Goal: Task Accomplishment & Management: Use online tool/utility

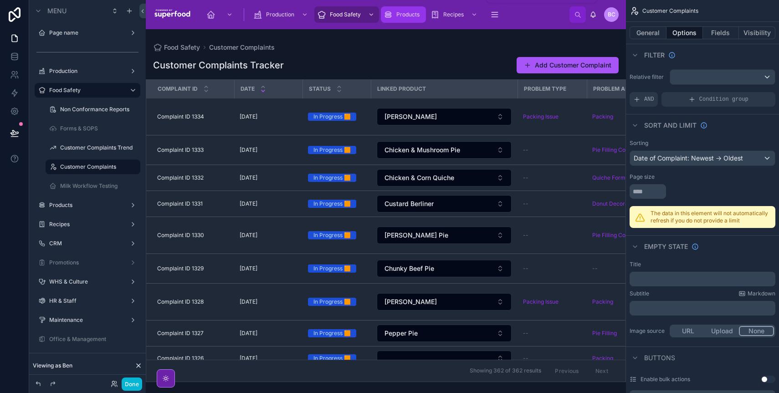
click at [395, 13] on div "Products" at bounding box center [404, 14] width 40 height 15
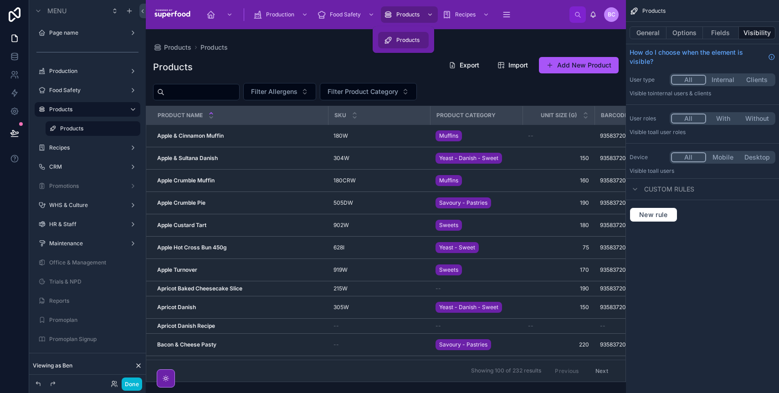
click at [404, 38] on span "Products" at bounding box center [407, 39] width 23 height 7
click at [187, 158] on div at bounding box center [386, 210] width 480 height 363
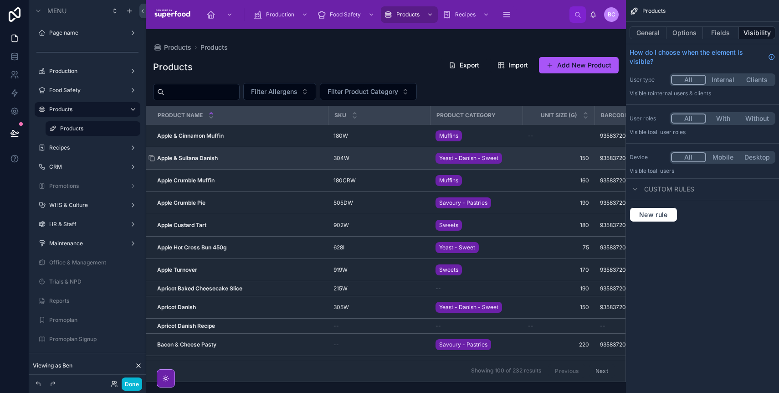
click at [181, 157] on strong "Apple & Sultana Danish" at bounding box center [187, 157] width 61 height 7
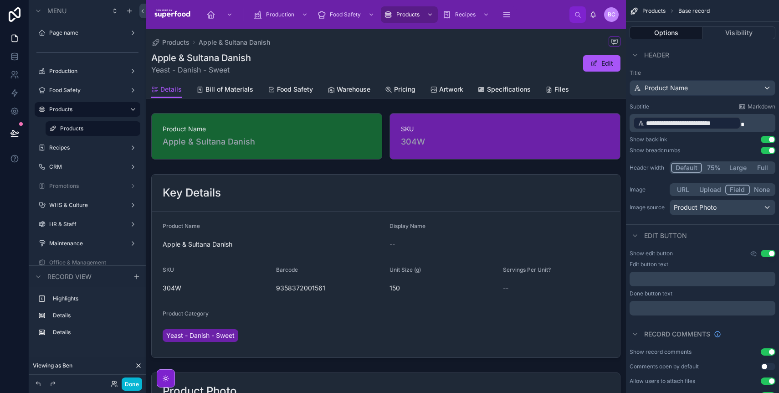
click at [173, 380] on div at bounding box center [166, 378] width 18 height 18
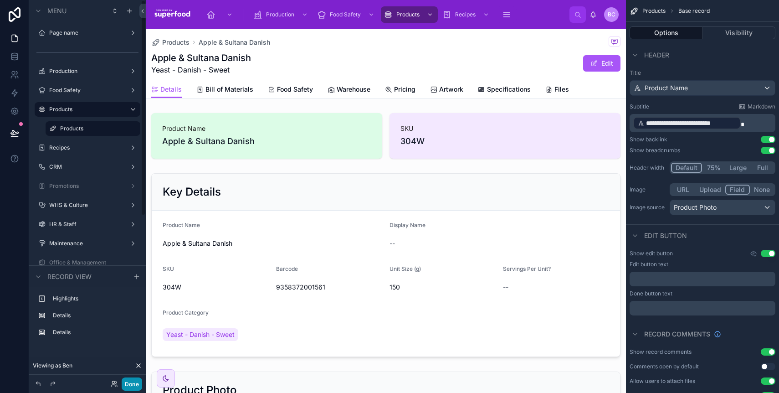
click at [130, 382] on button "Done" at bounding box center [132, 383] width 20 height 13
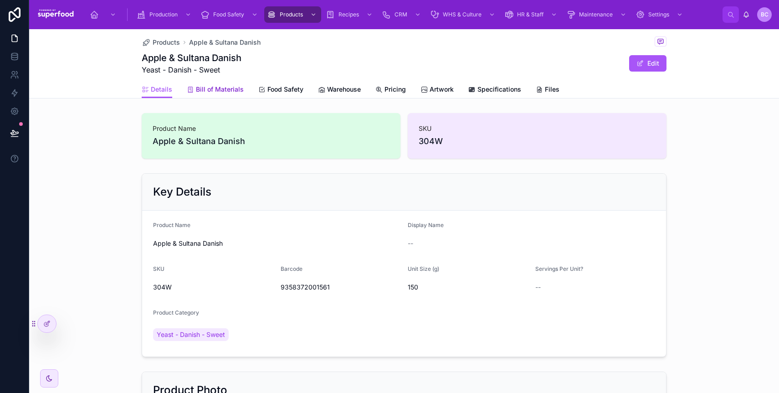
click at [217, 87] on span "Bill of Materials" at bounding box center [220, 89] width 48 height 9
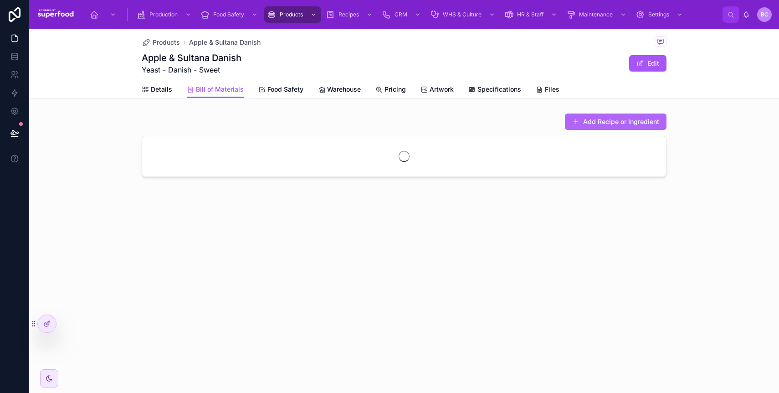
click at [623, 123] on button "Add Recipe or Ingredient" at bounding box center [616, 121] width 102 height 16
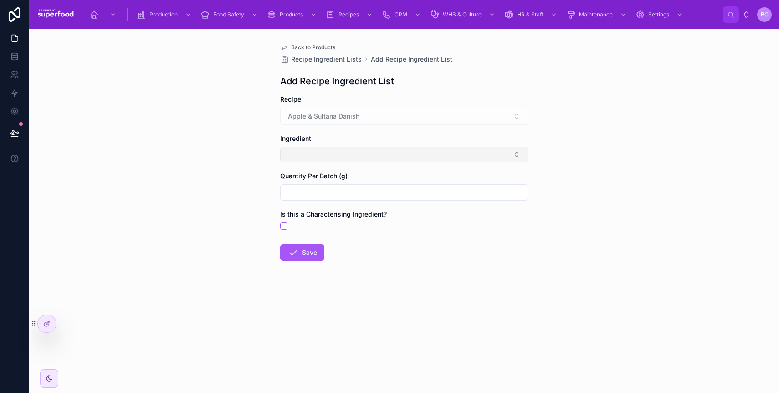
click at [314, 156] on button "Select Button" at bounding box center [404, 154] width 248 height 15
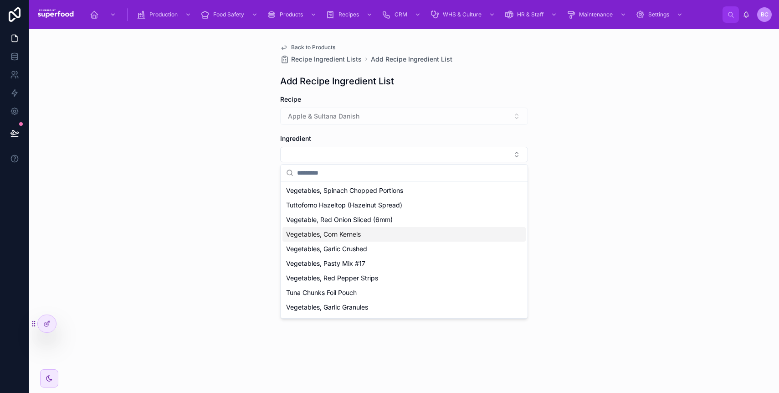
click at [320, 238] on span "Vegetables, Corn Kernels" at bounding box center [323, 234] width 75 height 9
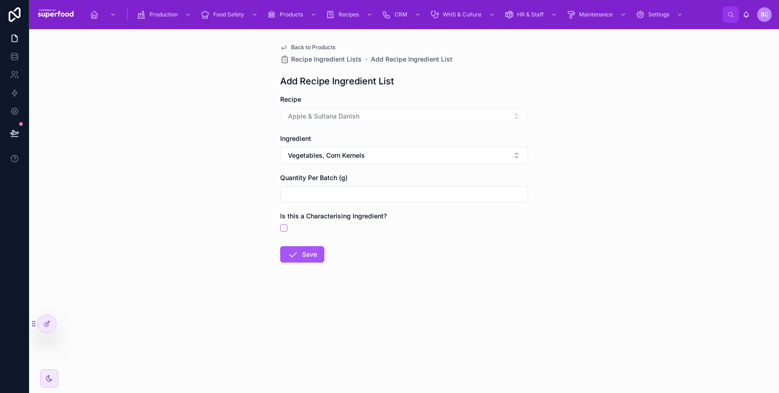
click at [312, 199] on input "text" at bounding box center [404, 194] width 247 height 13
type input "****"
click at [297, 255] on icon at bounding box center [292, 254] width 11 height 11
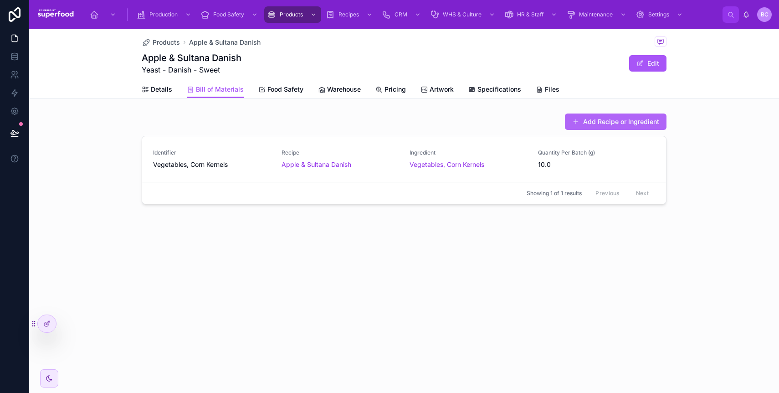
click at [592, 124] on button "Add Recipe or Ingredient" at bounding box center [616, 121] width 102 height 16
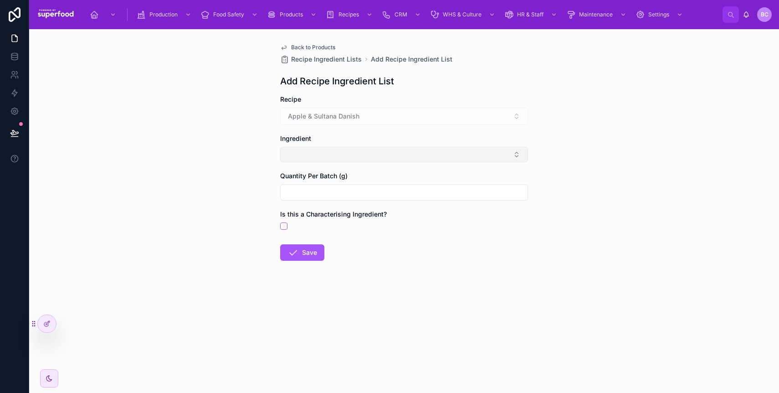
click at [293, 158] on button "Select Button" at bounding box center [404, 154] width 248 height 15
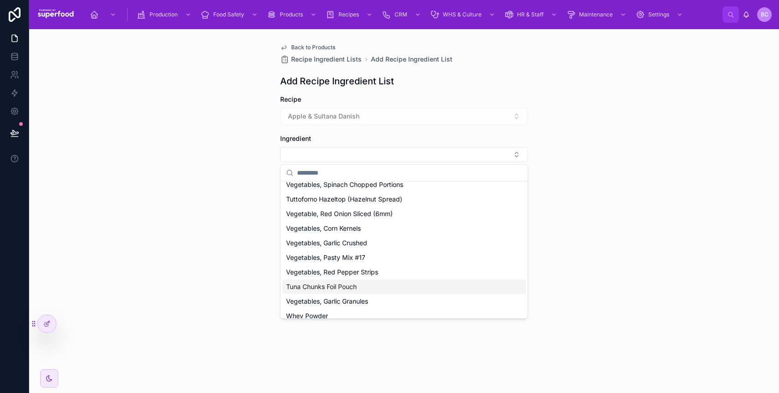
scroll to position [45, 0]
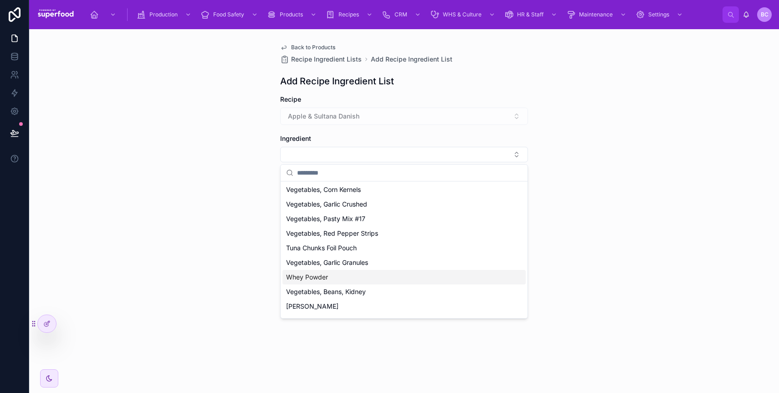
click at [326, 277] on span "Whey Powder" at bounding box center [307, 276] width 42 height 9
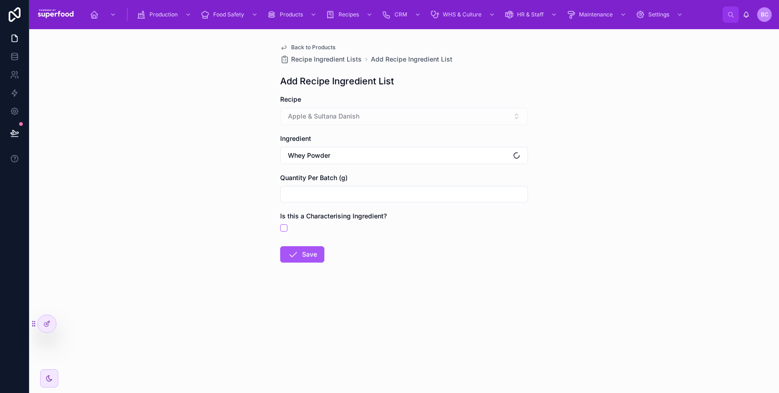
click at [311, 196] on input "text" at bounding box center [404, 194] width 247 height 13
type input "****"
click at [305, 266] on form "Recipe Apple & Sultana Danish Ingredient Whey Powder Quantity Per Batch (g) ***…" at bounding box center [404, 208] width 248 height 226
click at [305, 258] on button "Save" at bounding box center [302, 254] width 44 height 16
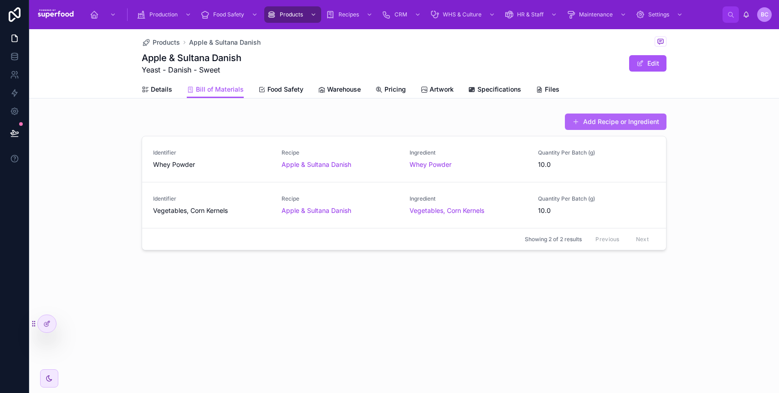
click at [594, 120] on button "Add Recipe or Ingredient" at bounding box center [616, 121] width 102 height 16
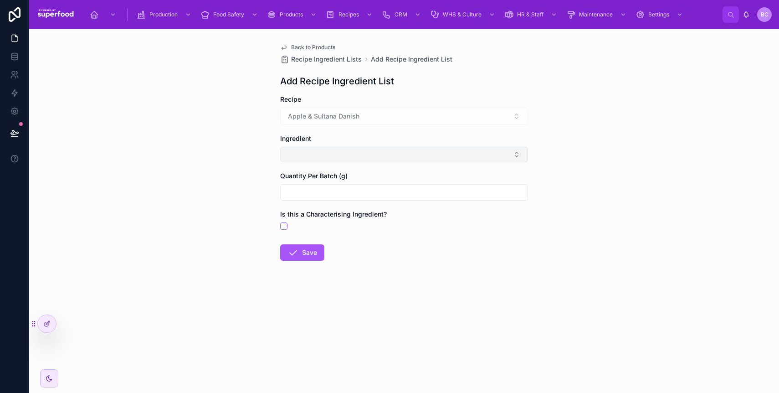
click at [337, 156] on button "Select Button" at bounding box center [404, 154] width 248 height 15
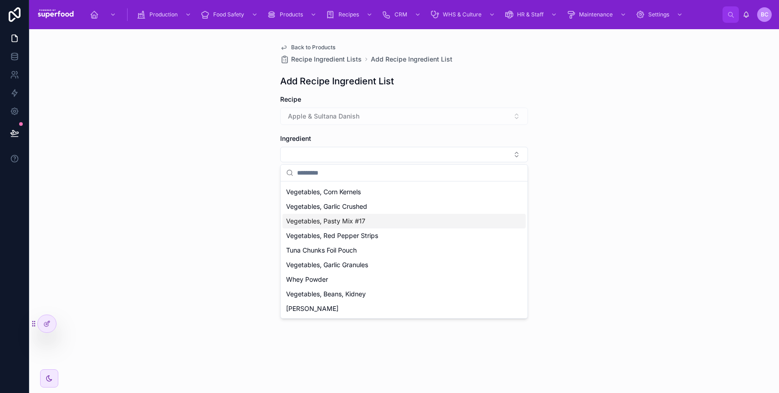
scroll to position [343, 0]
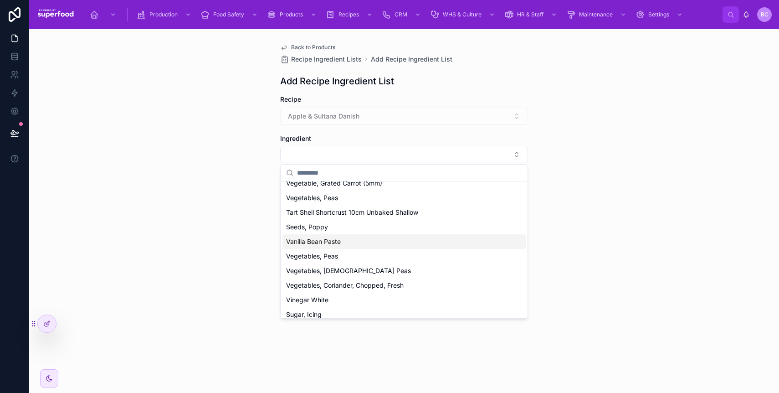
click at [337, 245] on span "Vanilla Bean Paste" at bounding box center [313, 241] width 55 height 9
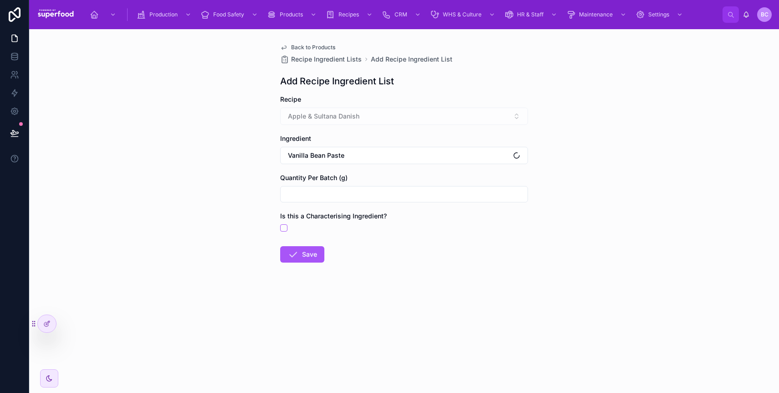
click at [315, 197] on input "text" at bounding box center [404, 194] width 247 height 13
type input "****"
click at [277, 266] on div "Back to Products Recipe Ingredient Lists Add Recipe Ingredient List Add Recipe …" at bounding box center [404, 175] width 262 height 292
click at [296, 255] on icon at bounding box center [292, 254] width 11 height 11
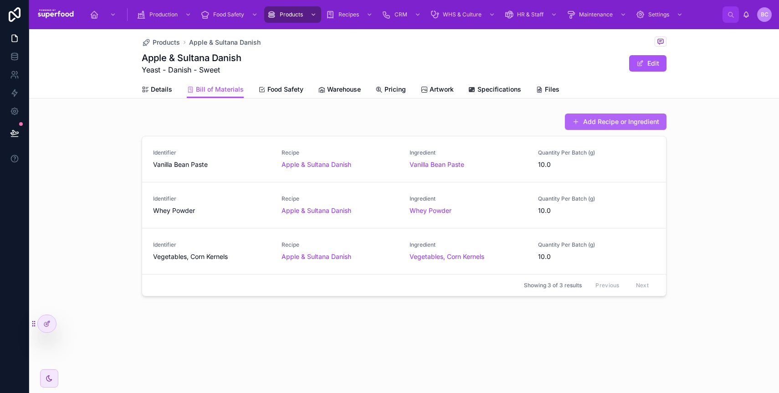
click at [586, 123] on button "Add Recipe or Ingredient" at bounding box center [616, 121] width 102 height 16
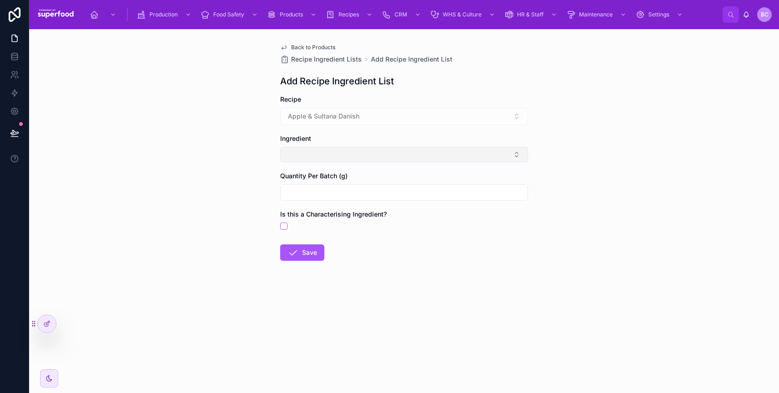
click at [349, 154] on button "Select Button" at bounding box center [404, 154] width 248 height 15
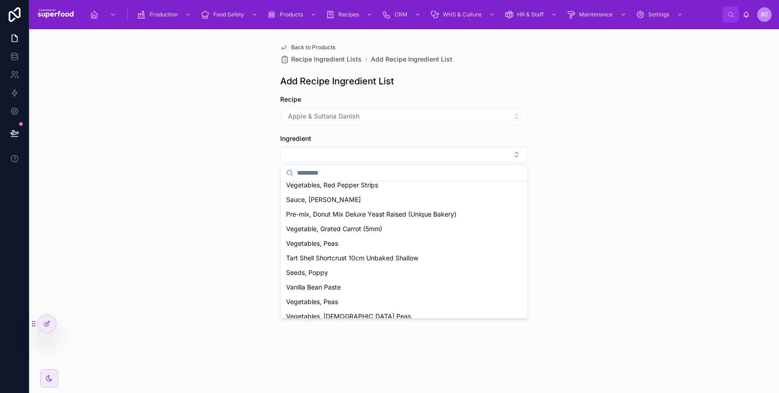
scroll to position [581, 0]
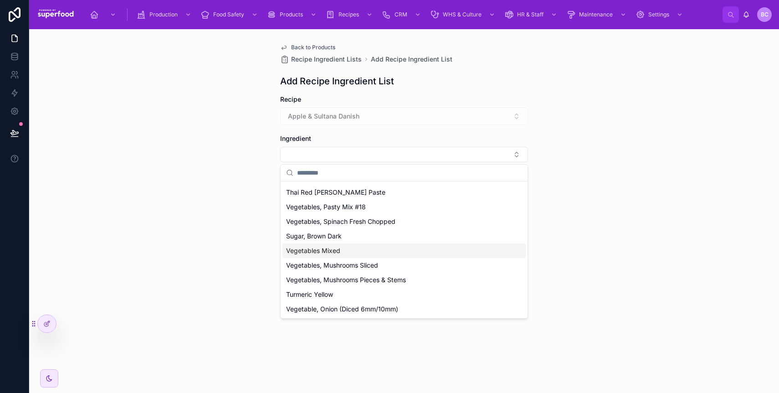
click at [353, 253] on div "Vegetables Mixed" at bounding box center [403, 250] width 243 height 15
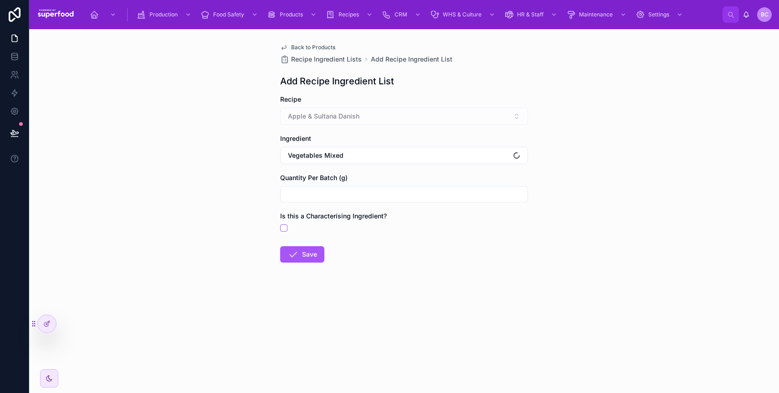
click at [322, 189] on input "text" at bounding box center [404, 194] width 247 height 13
type input "****"
click at [296, 256] on icon at bounding box center [292, 254] width 11 height 11
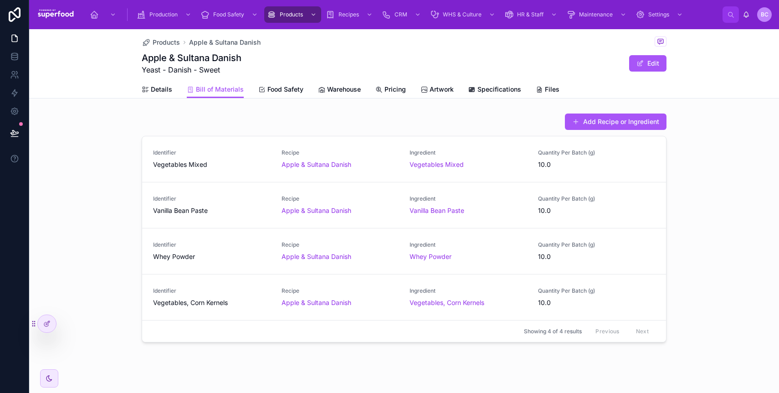
click at [188, 60] on h1 "Apple & Sultana Danish" at bounding box center [192, 57] width 100 height 13
copy h1 "Apple & Sultana Danish"
